Goal: Information Seeking & Learning: Learn about a topic

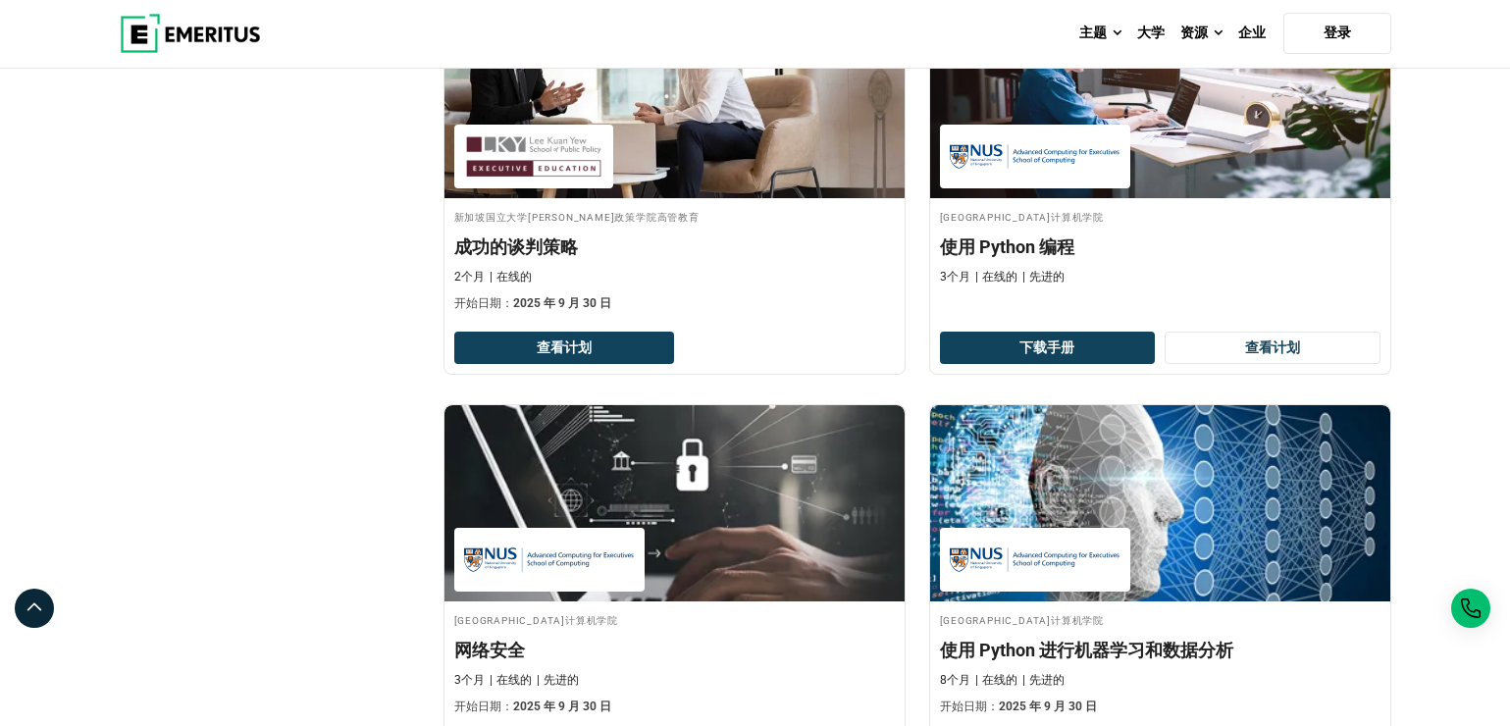
scroll to position [1570, 0]
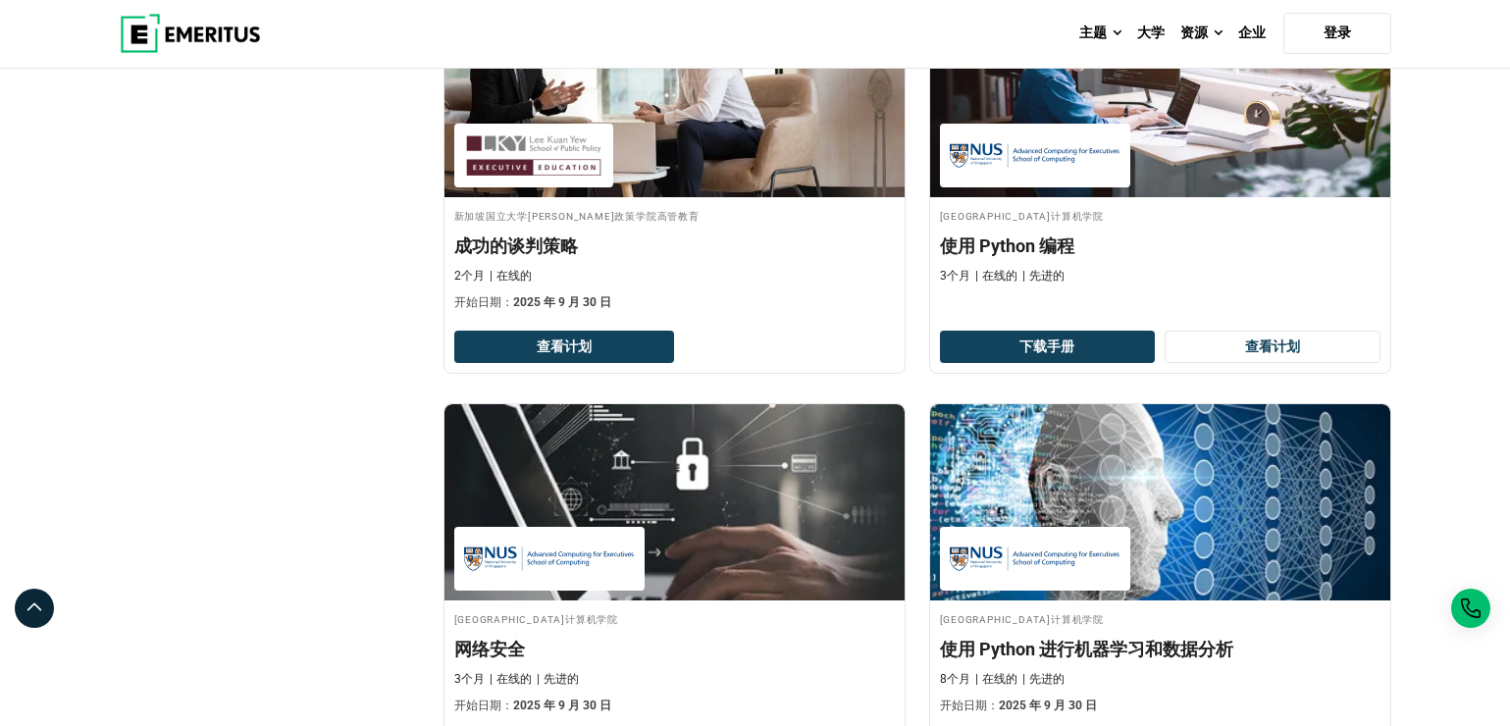
click at [196, 43] on img at bounding box center [190, 33] width 141 height 39
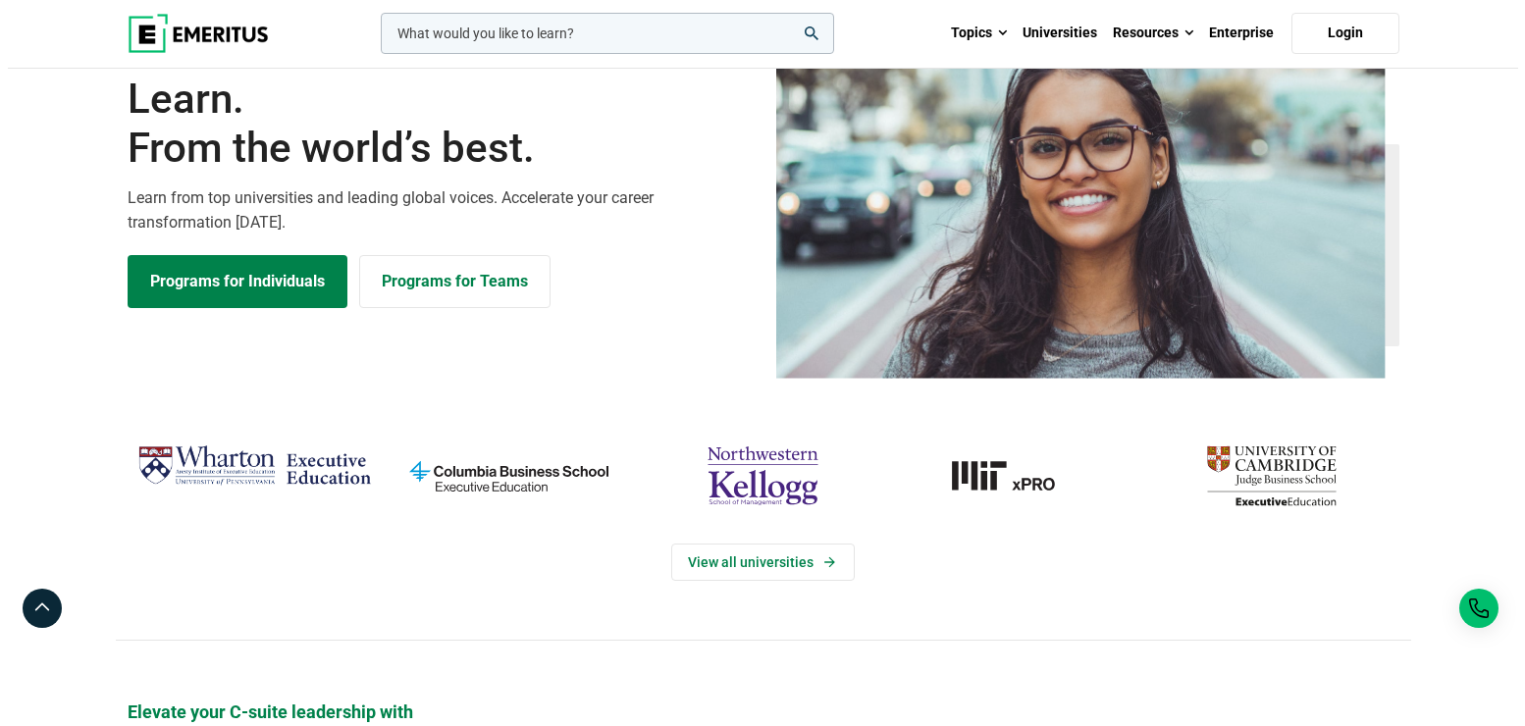
scroll to position [98, 0]
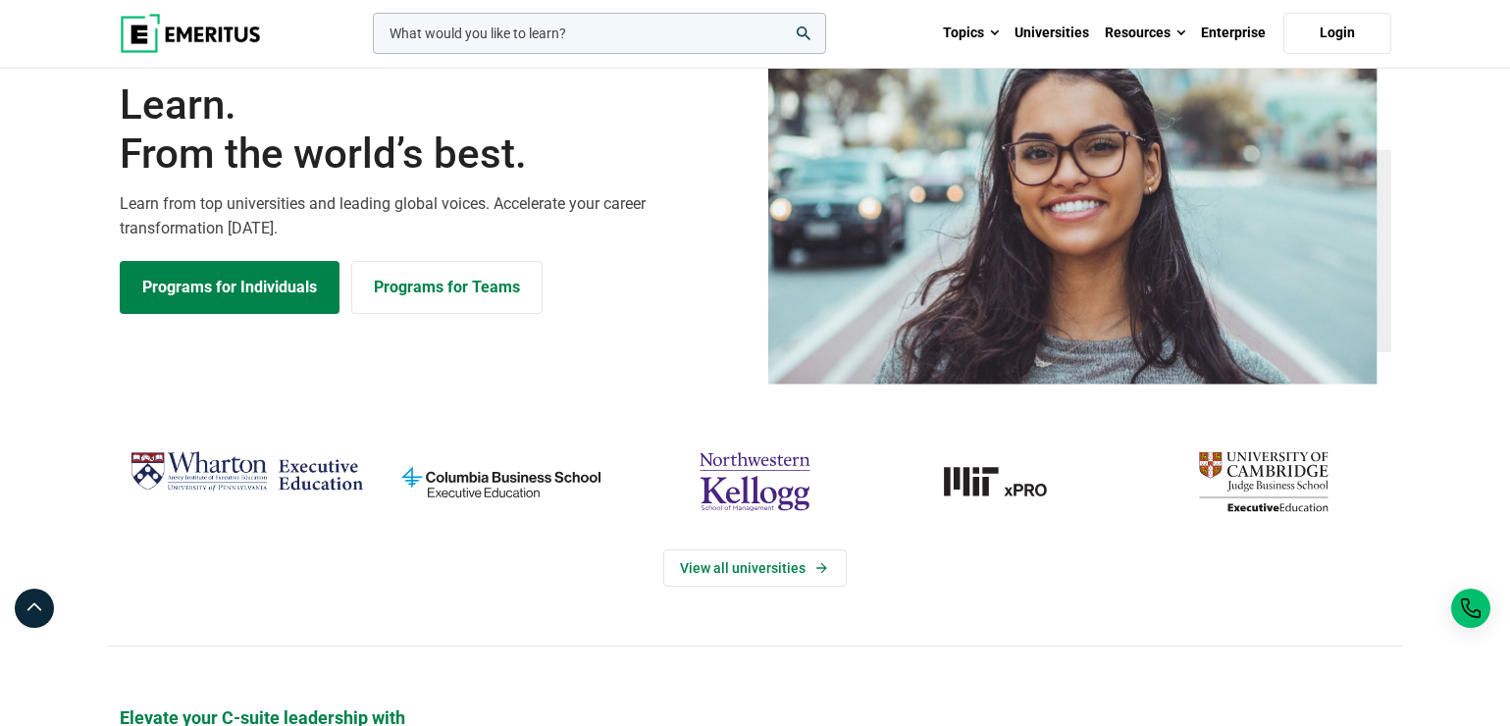
click at [510, 40] on input "woocommerce-product-search-field-0" at bounding box center [599, 33] width 453 height 41
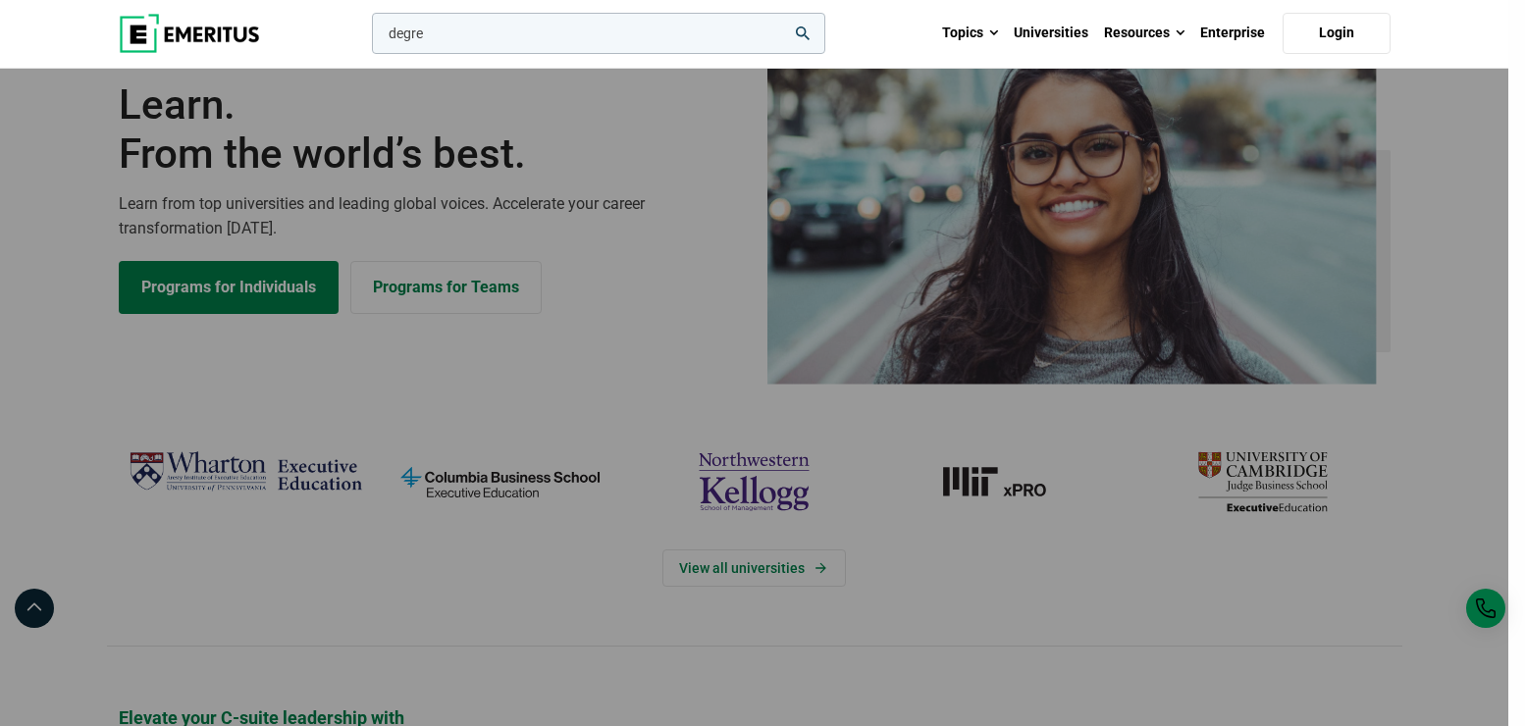
type input "degre"
click at [368, 38] on button "search" at bounding box center [368, 38] width 0 height 0
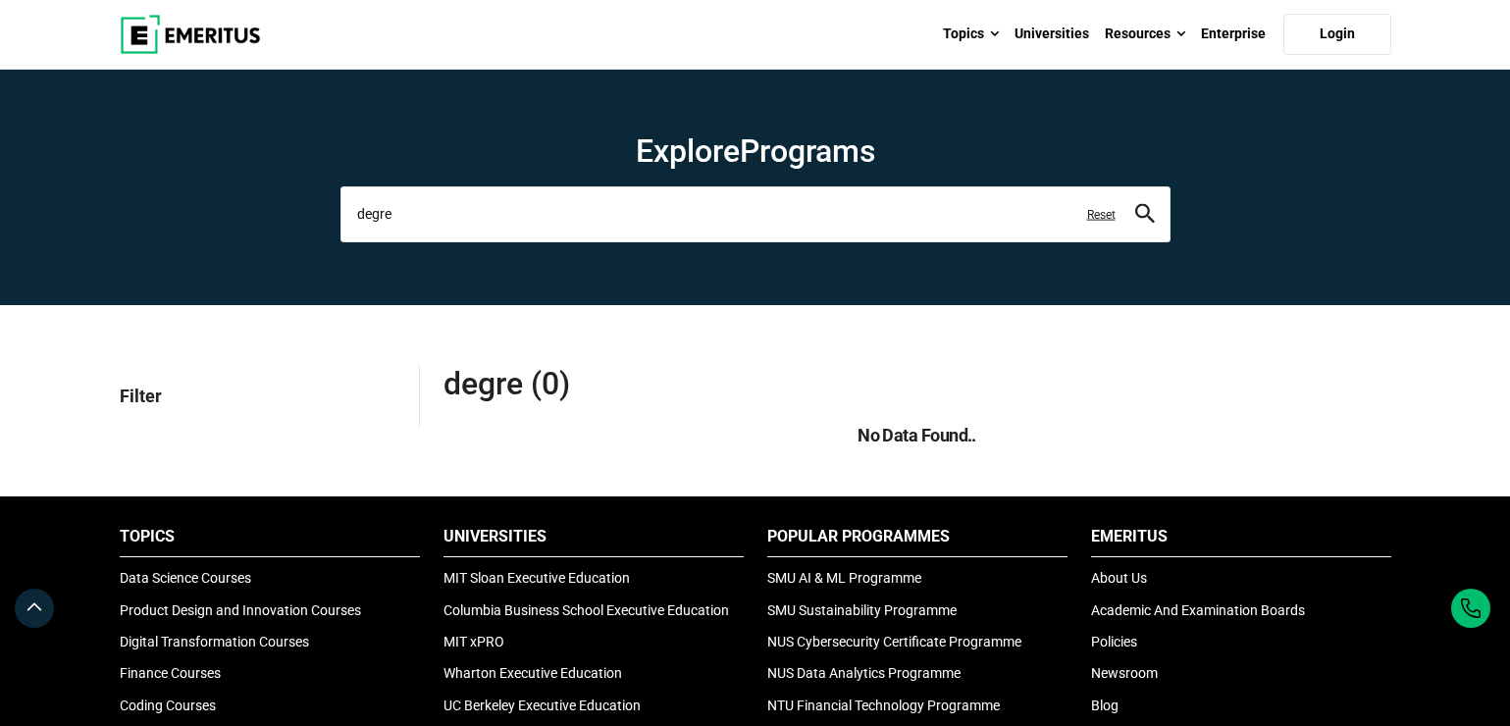
drag, startPoint x: 454, startPoint y: 212, endPoint x: 303, endPoint y: 219, distance: 151.3
click at [303, 219] on section "Explore Programs degre leadership marketing project management data science pro…" at bounding box center [755, 188] width 1510 height 236
type input "的"
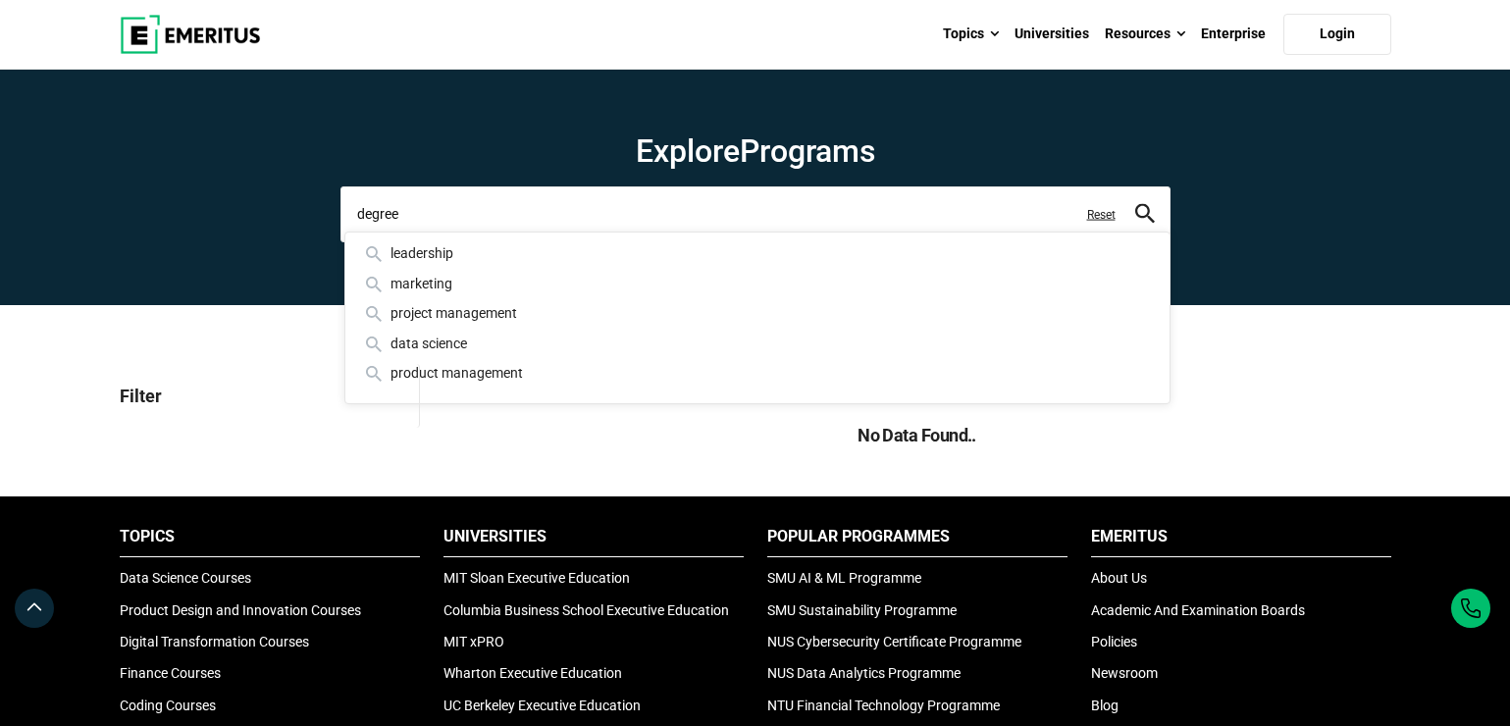
type input "degree"
click at [1135, 203] on button "search" at bounding box center [1145, 214] width 20 height 23
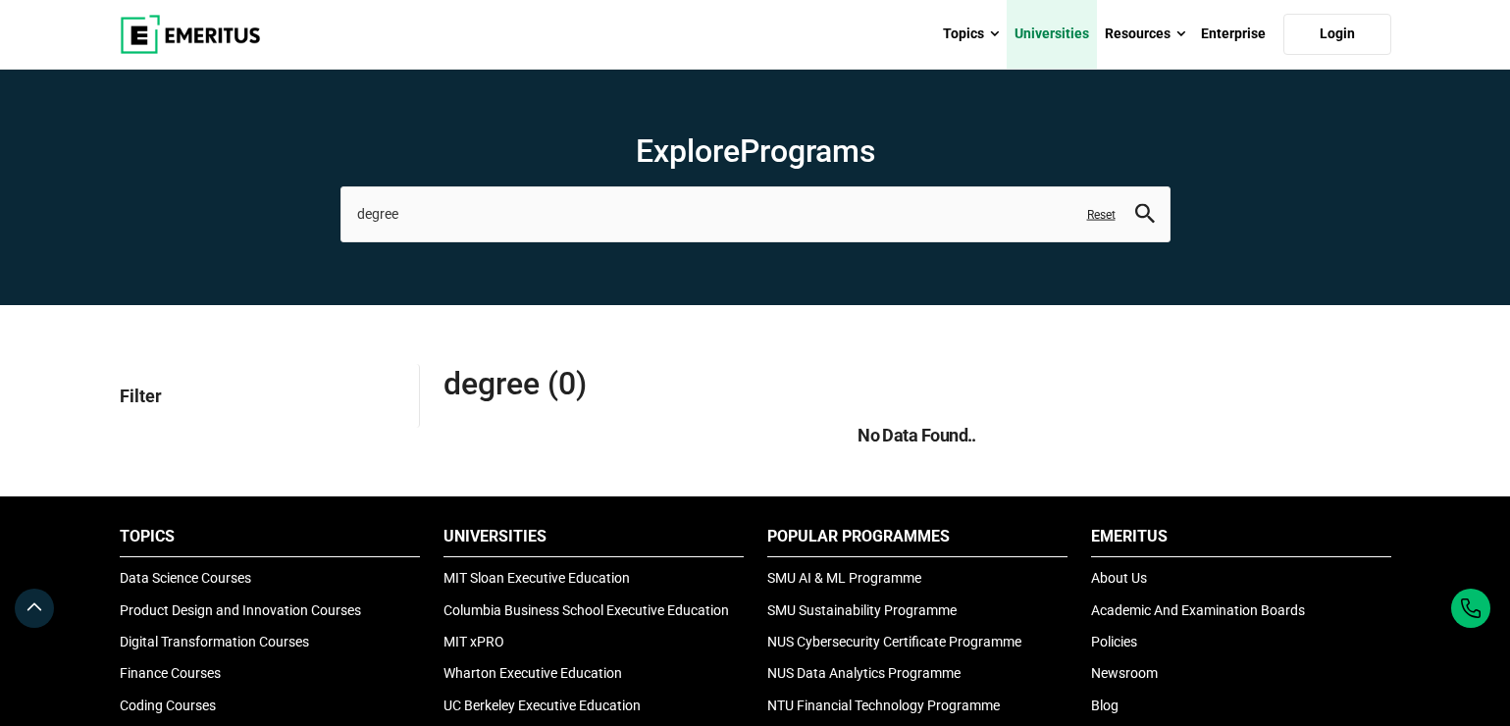
click at [1064, 36] on link "Universities" at bounding box center [1052, 34] width 90 height 69
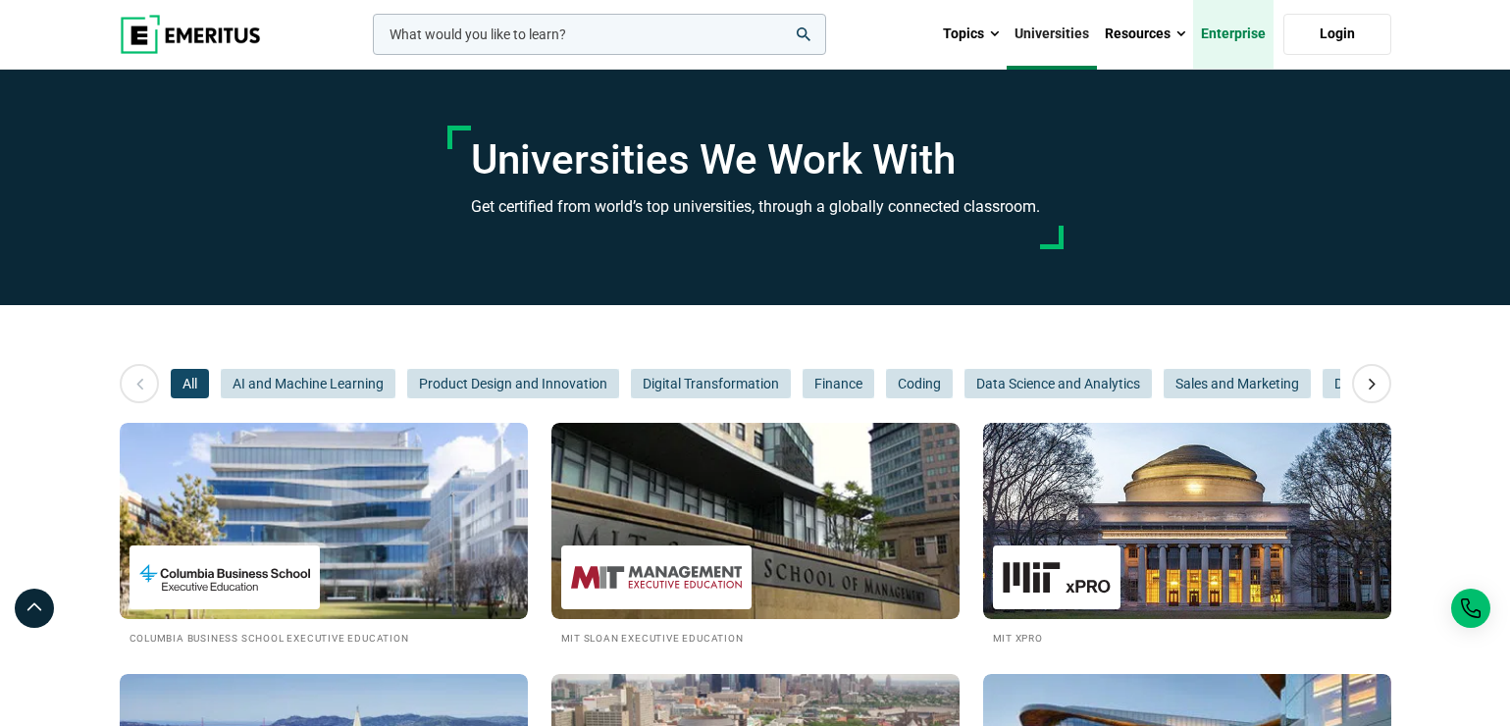
click at [1219, 28] on link "Enterprise" at bounding box center [1233, 34] width 80 height 69
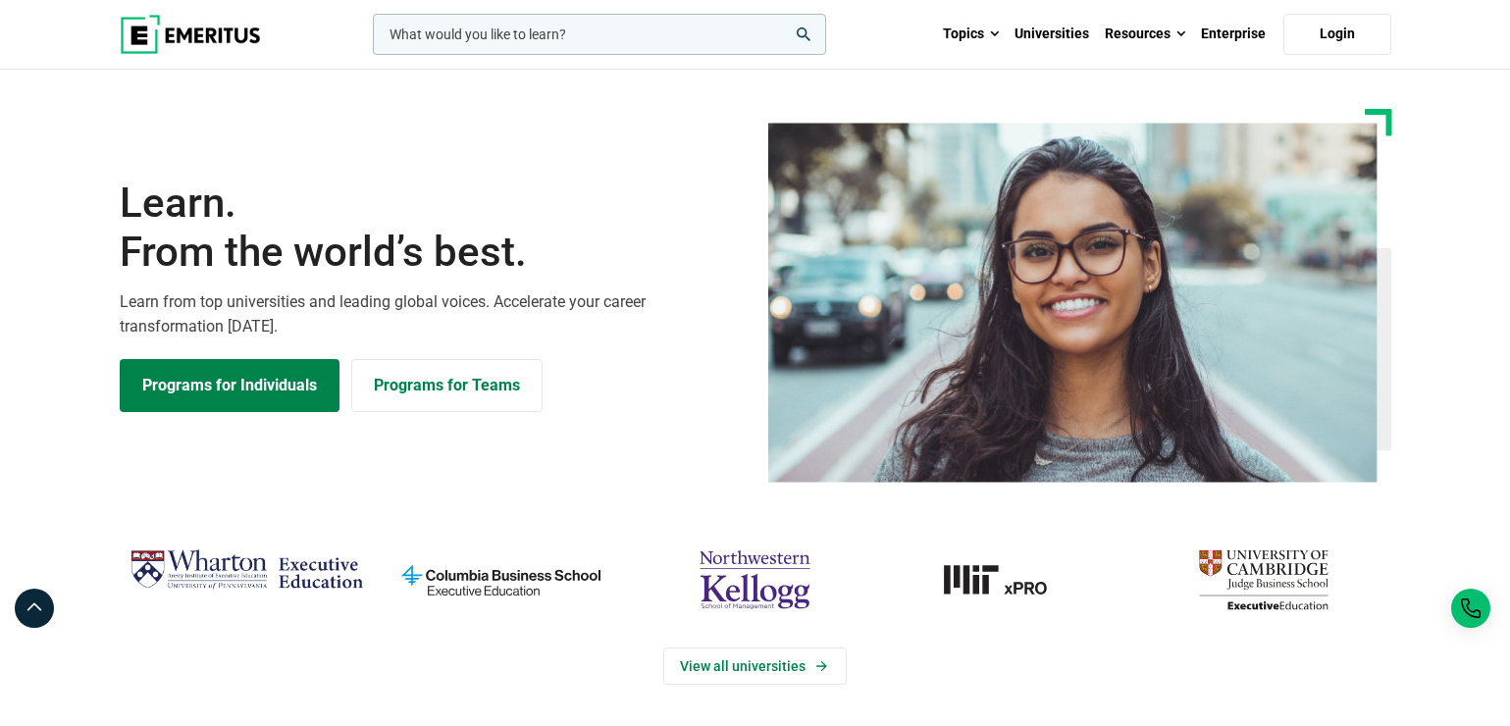
click at [617, 42] on input "woocommerce-product-search-field-0" at bounding box center [599, 34] width 453 height 41
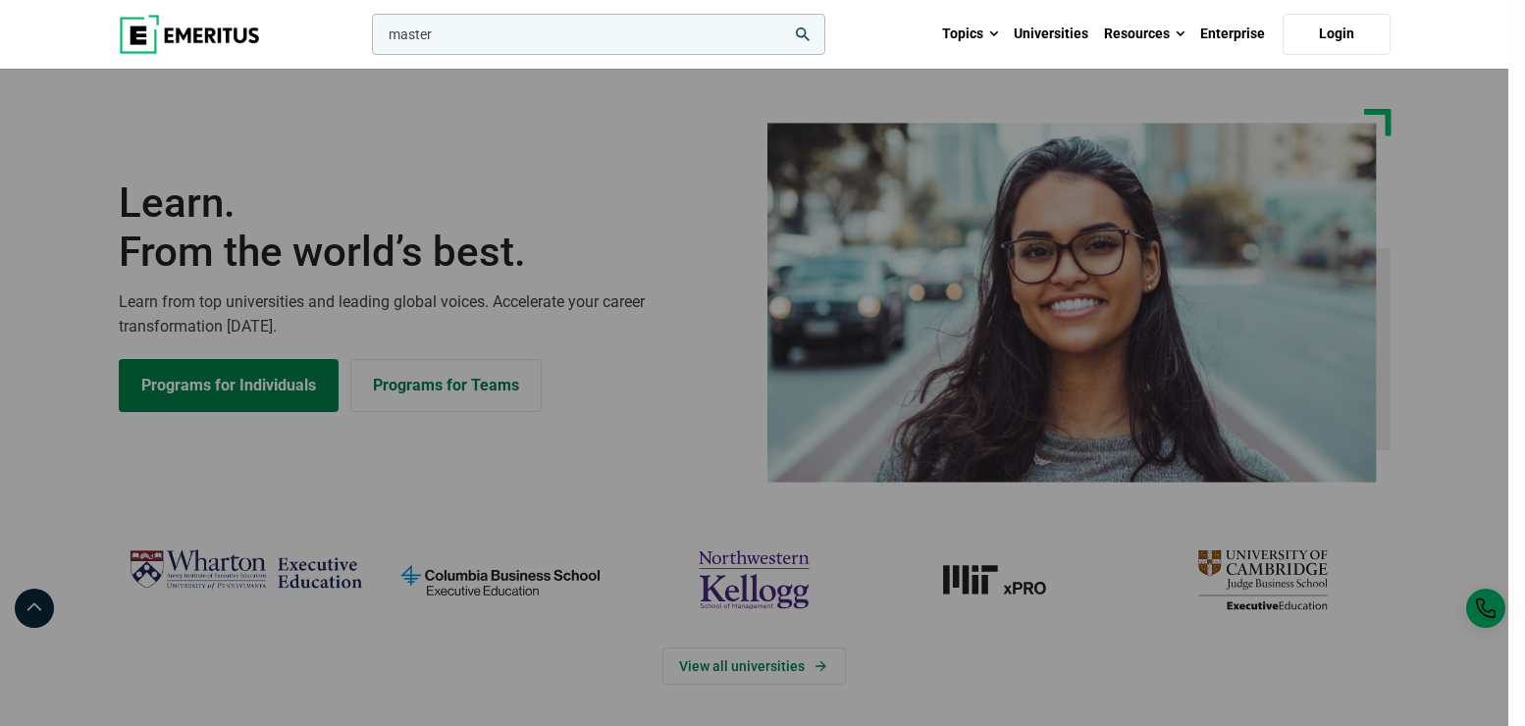
type input "master"
click at [368, 39] on button "search" at bounding box center [368, 39] width 0 height 0
